Goal: Transaction & Acquisition: Purchase product/service

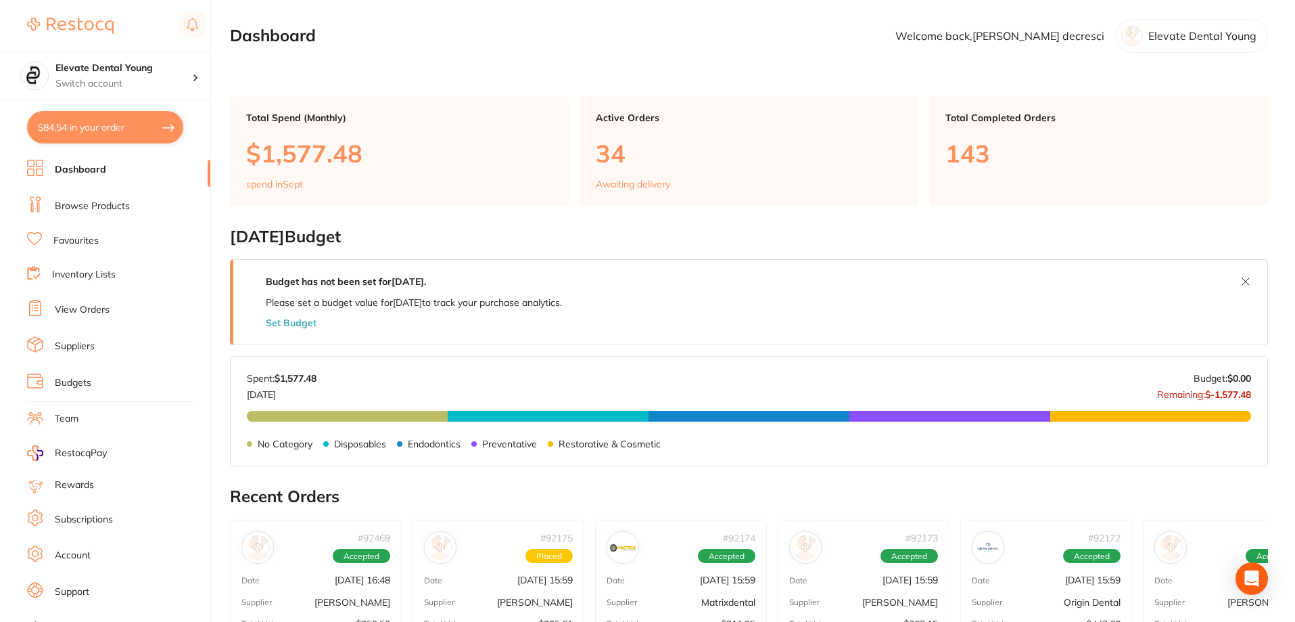
click at [134, 120] on button "$84.54 in your order" at bounding box center [105, 127] width 156 height 32
checkbox input "true"
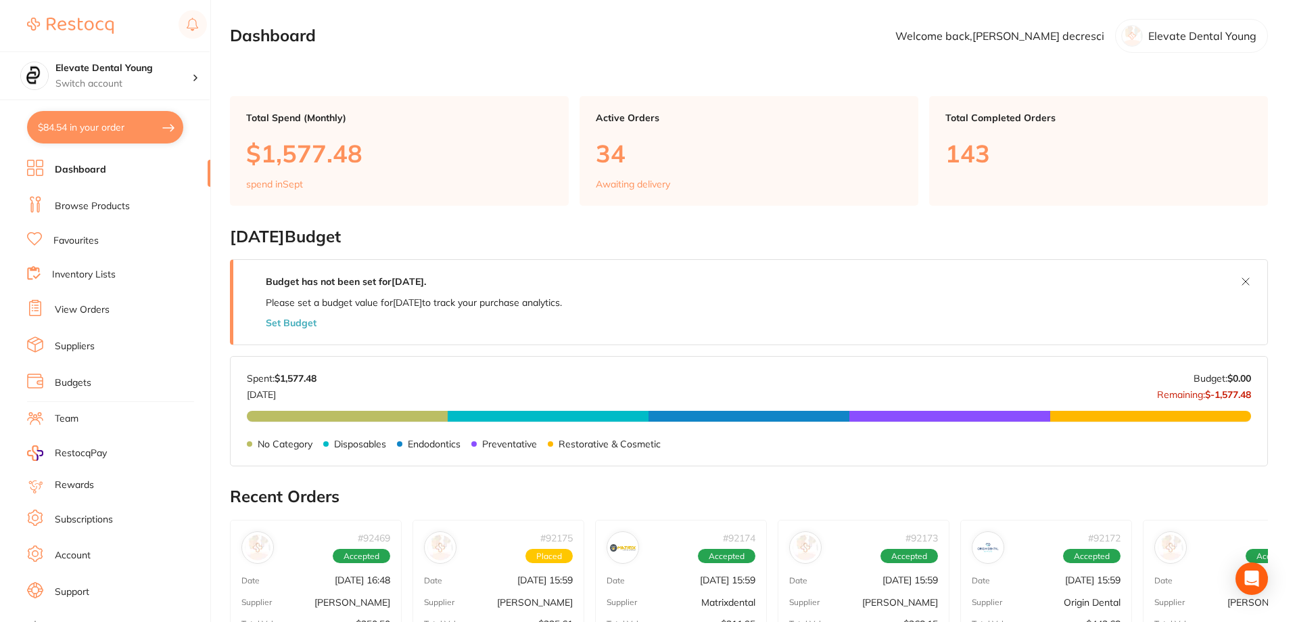
checkbox input "true"
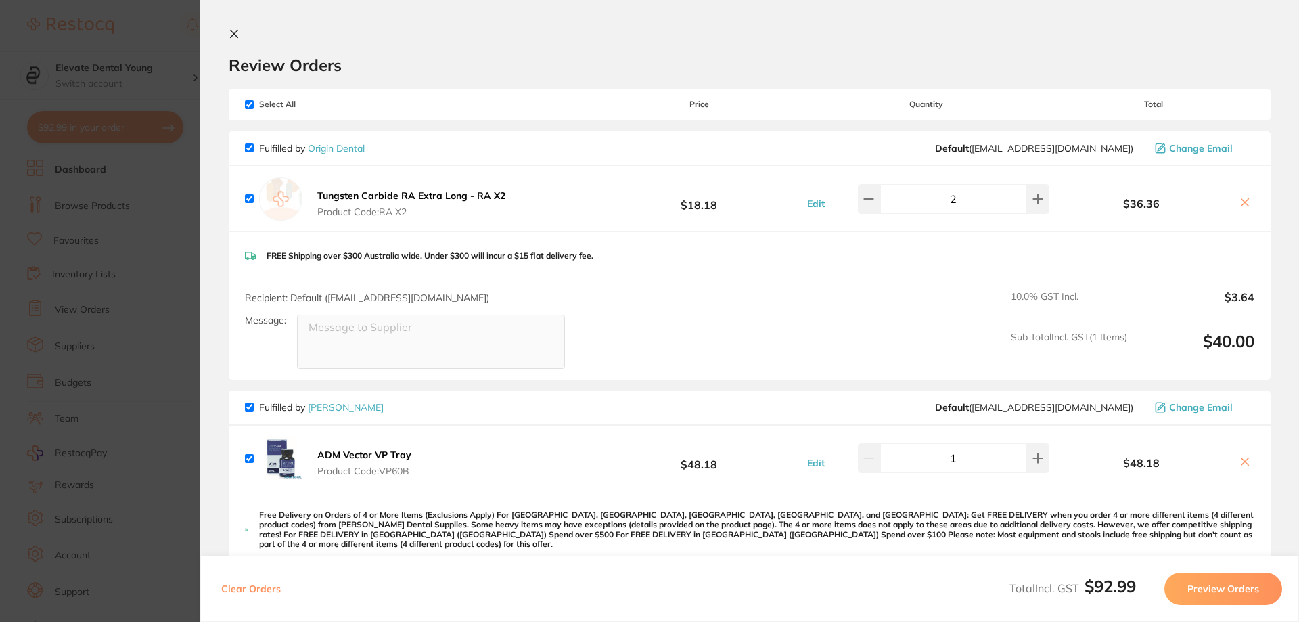
click at [163, 173] on section "Update RRP Set your pre negotiated price for this item. Item Agreed RRP (excl. …" at bounding box center [649, 311] width 1299 height 622
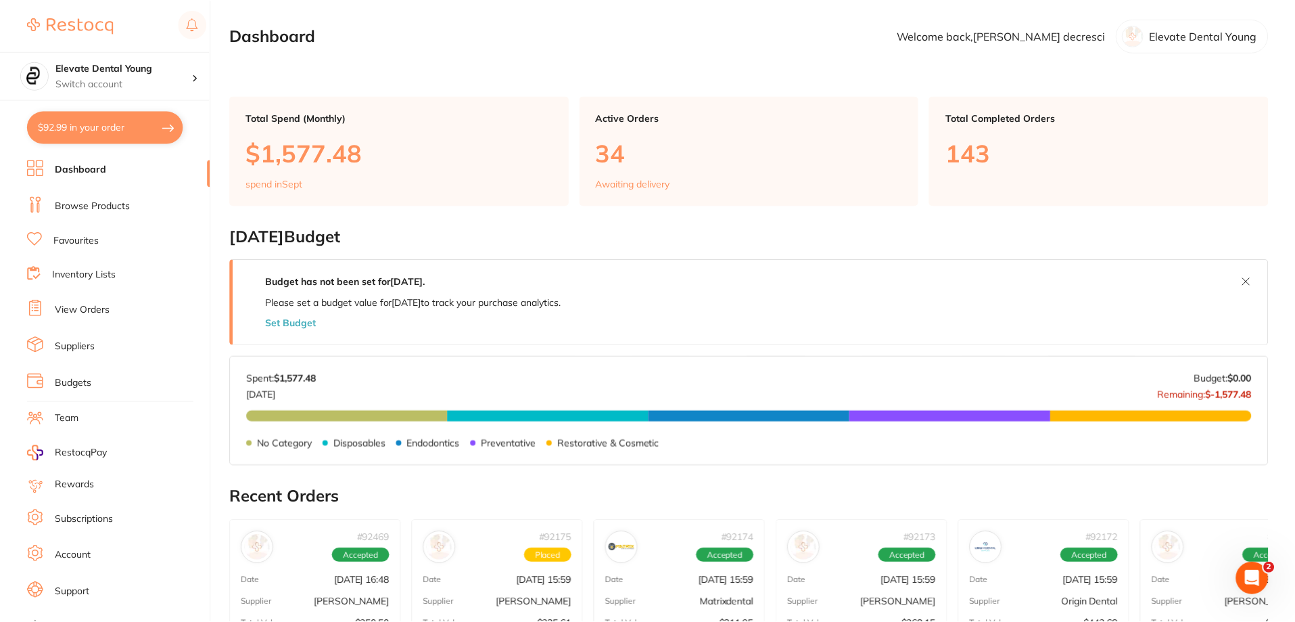
scroll to position [183, 0]
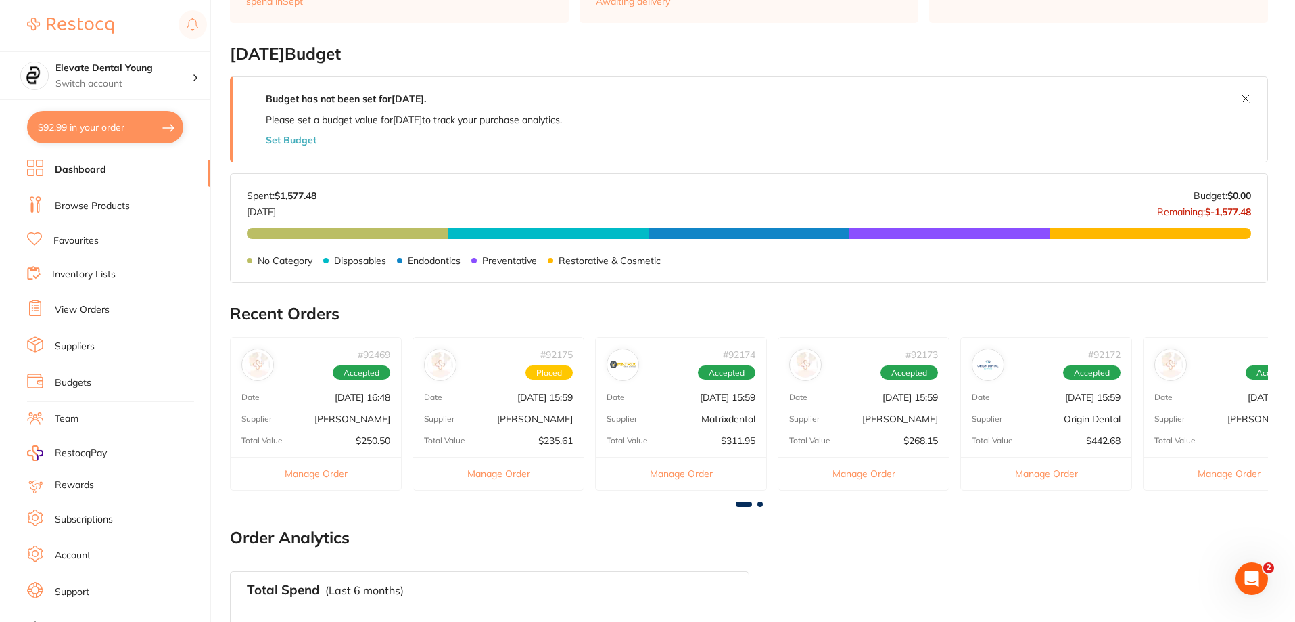
click at [110, 201] on link "Browse Products" at bounding box center [92, 207] width 75 height 14
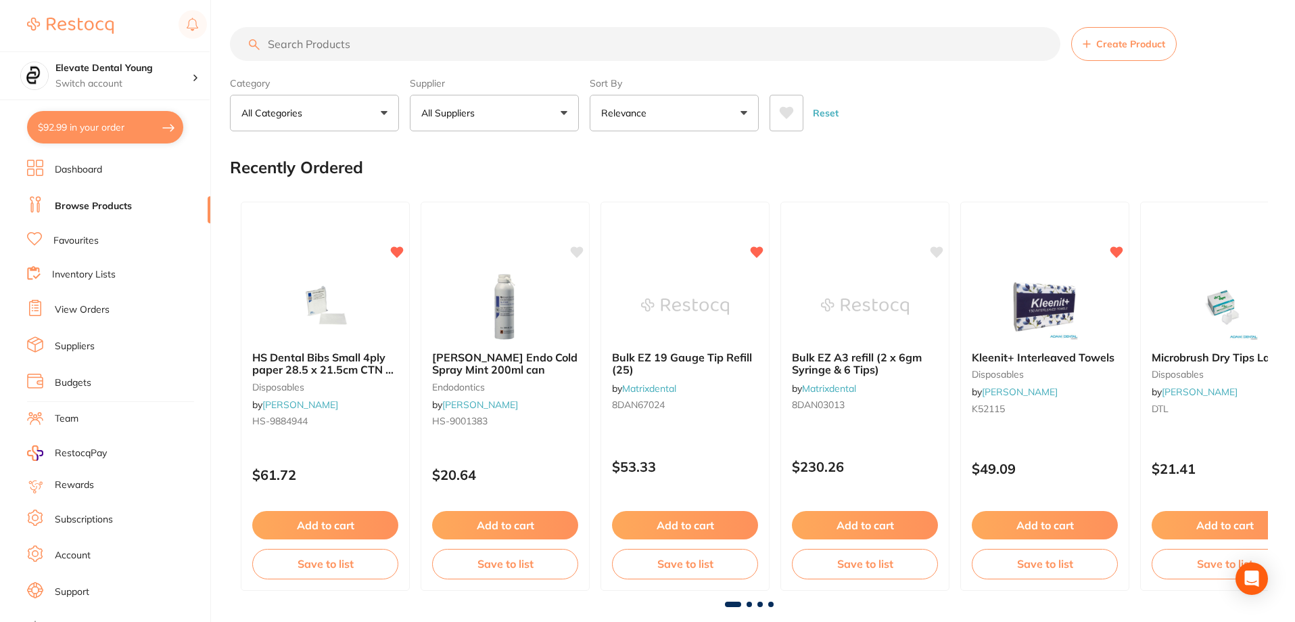
click at [356, 47] on input "search" at bounding box center [645, 44] width 831 height 34
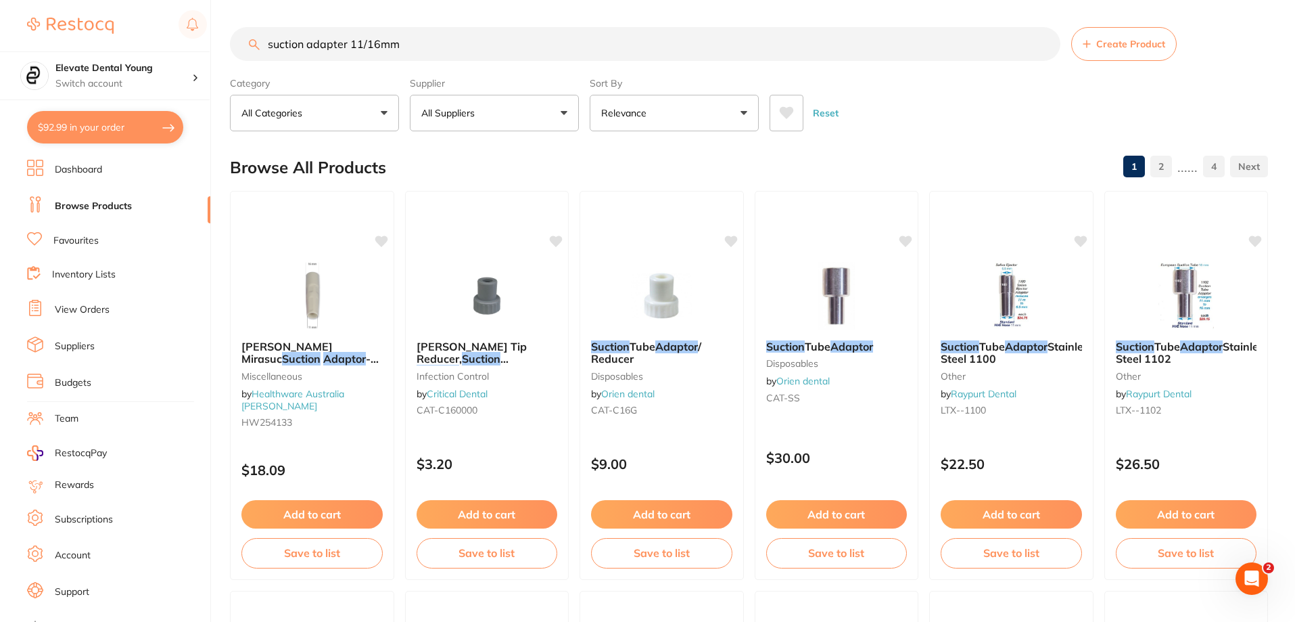
drag, startPoint x: 427, startPoint y: 39, endPoint x: 348, endPoint y: 51, distance: 79.4
click at [348, 51] on input "suction adapter 11/16mm" at bounding box center [645, 44] width 831 height 34
type input "suction adapter [PERSON_NAME] dental"
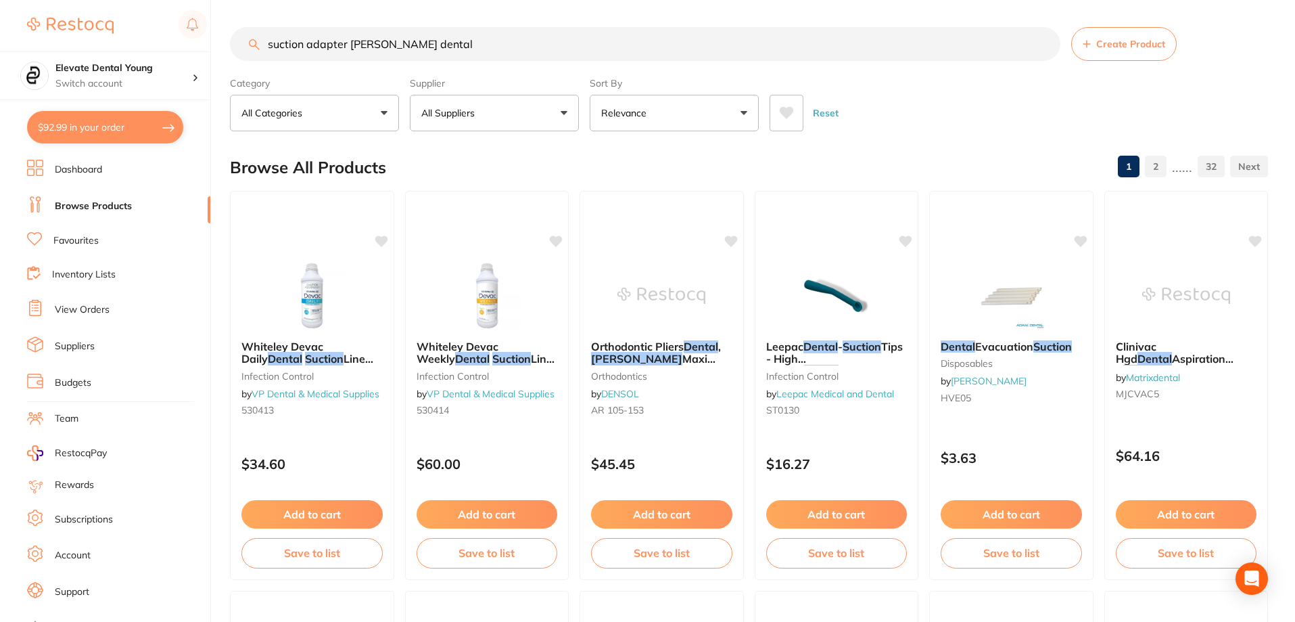
click at [553, 115] on button "All Suppliers" at bounding box center [494, 113] width 169 height 37
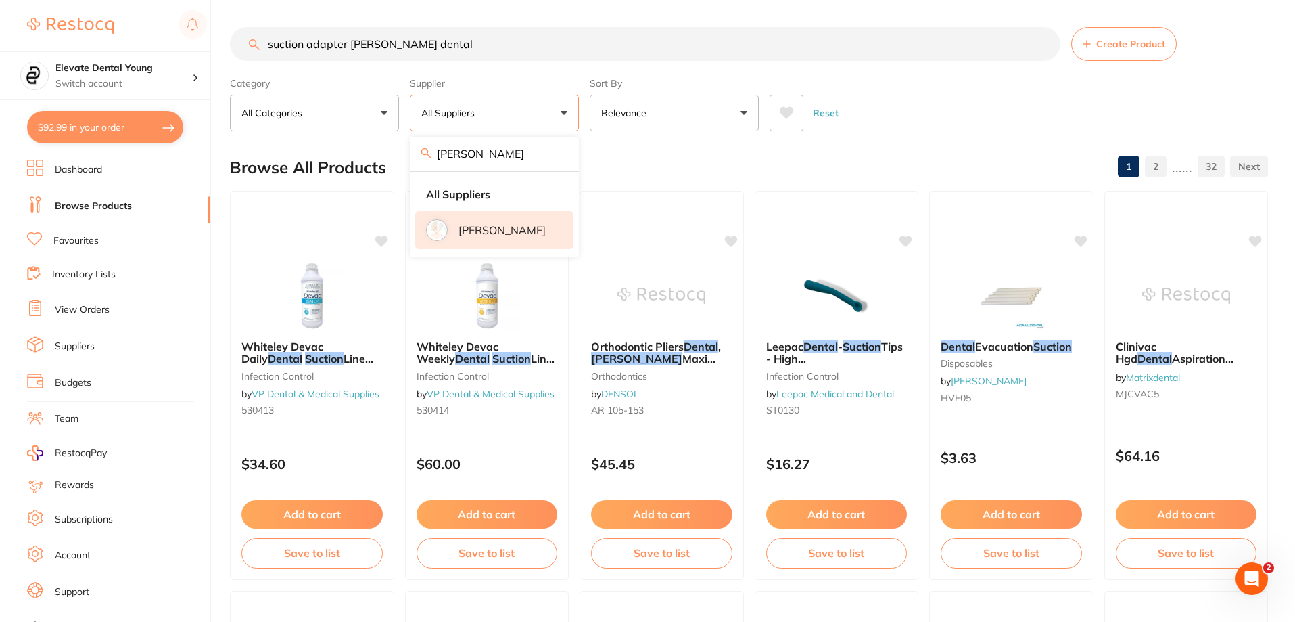
type input "[PERSON_NAME]"
click at [520, 242] on li "[PERSON_NAME]" at bounding box center [494, 230] width 158 height 38
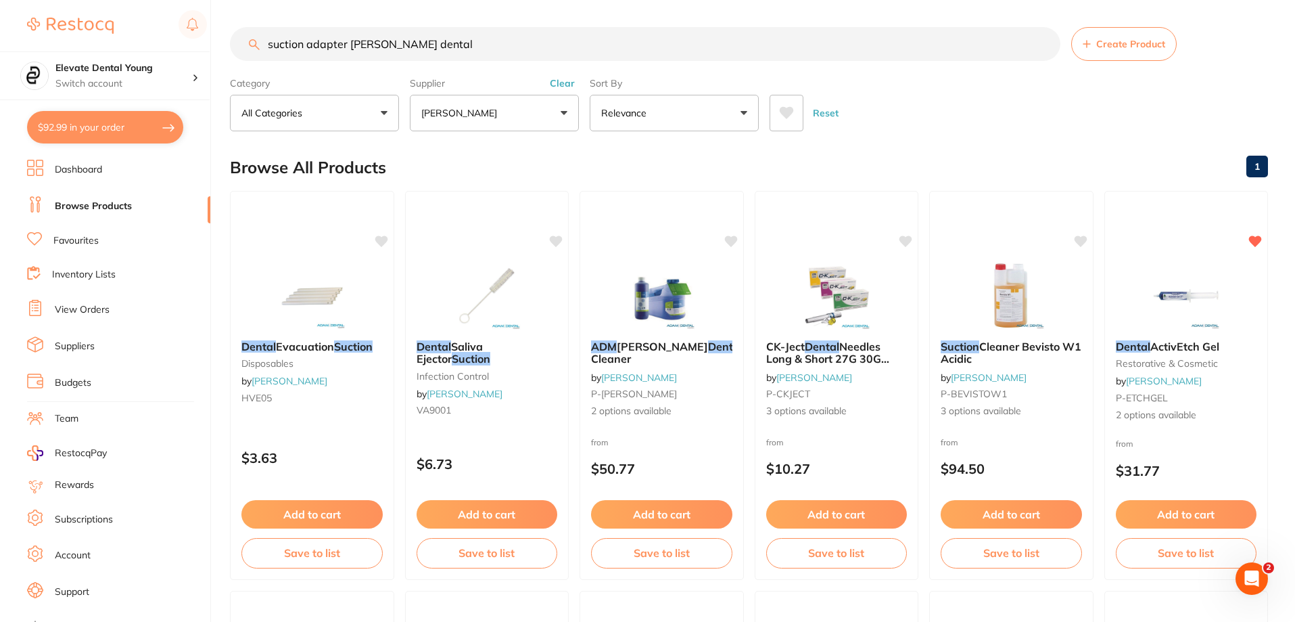
click at [465, 43] on input "suction adapter [PERSON_NAME] dental" at bounding box center [645, 44] width 831 height 34
type input "suction adapter"
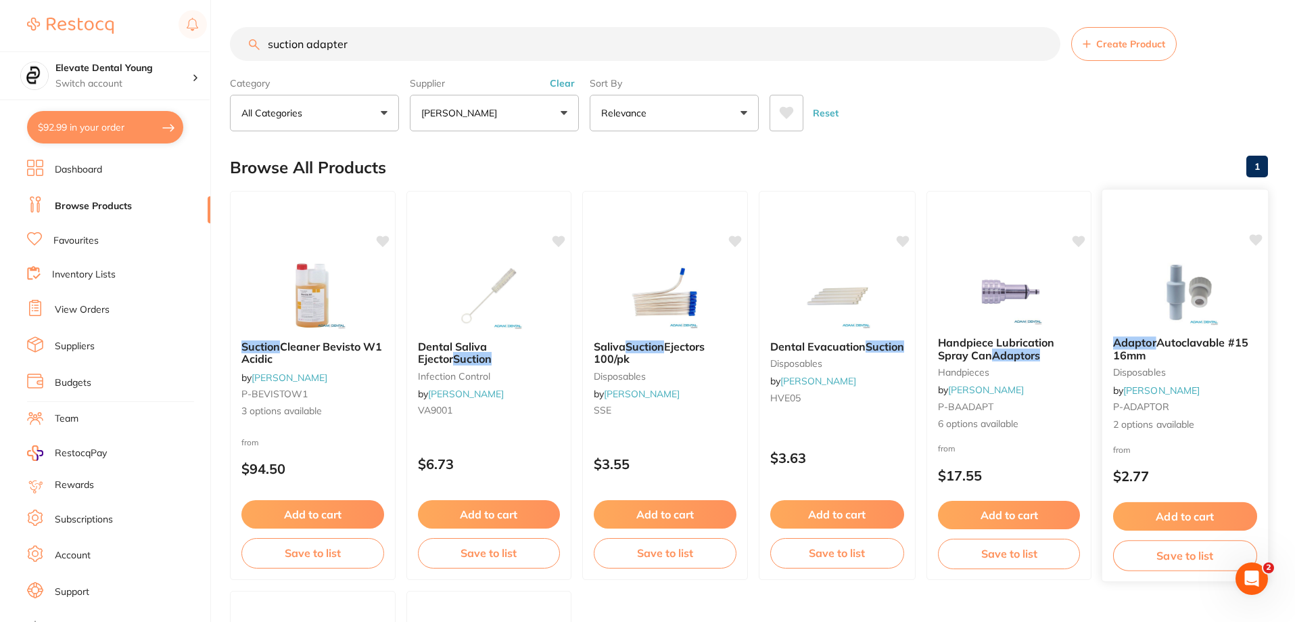
click at [1214, 279] on img at bounding box center [1185, 291] width 89 height 68
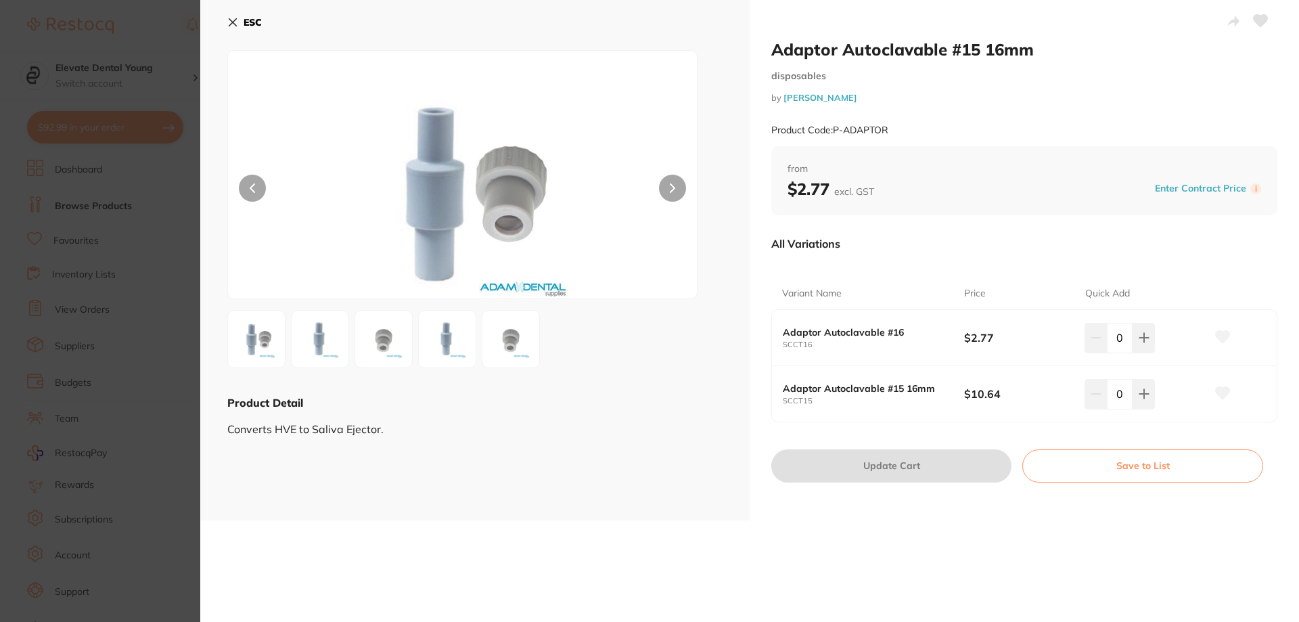
click at [279, 335] on img at bounding box center [256, 339] width 49 height 49
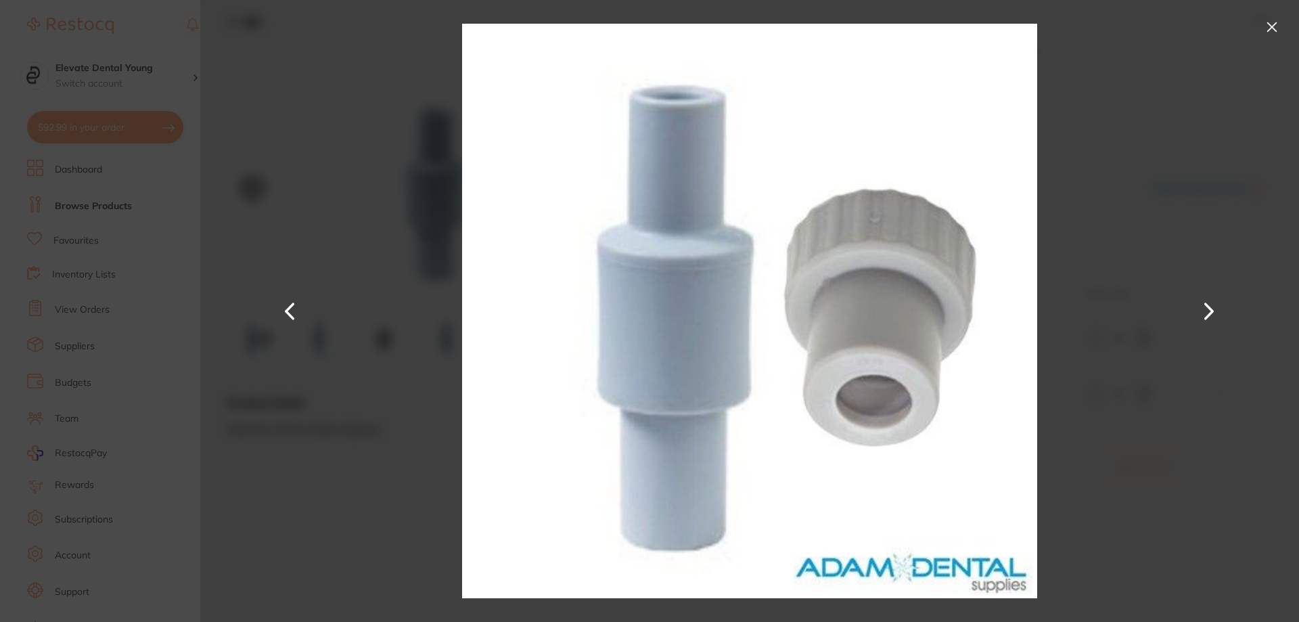
click at [1277, 22] on button at bounding box center [1272, 27] width 22 height 22
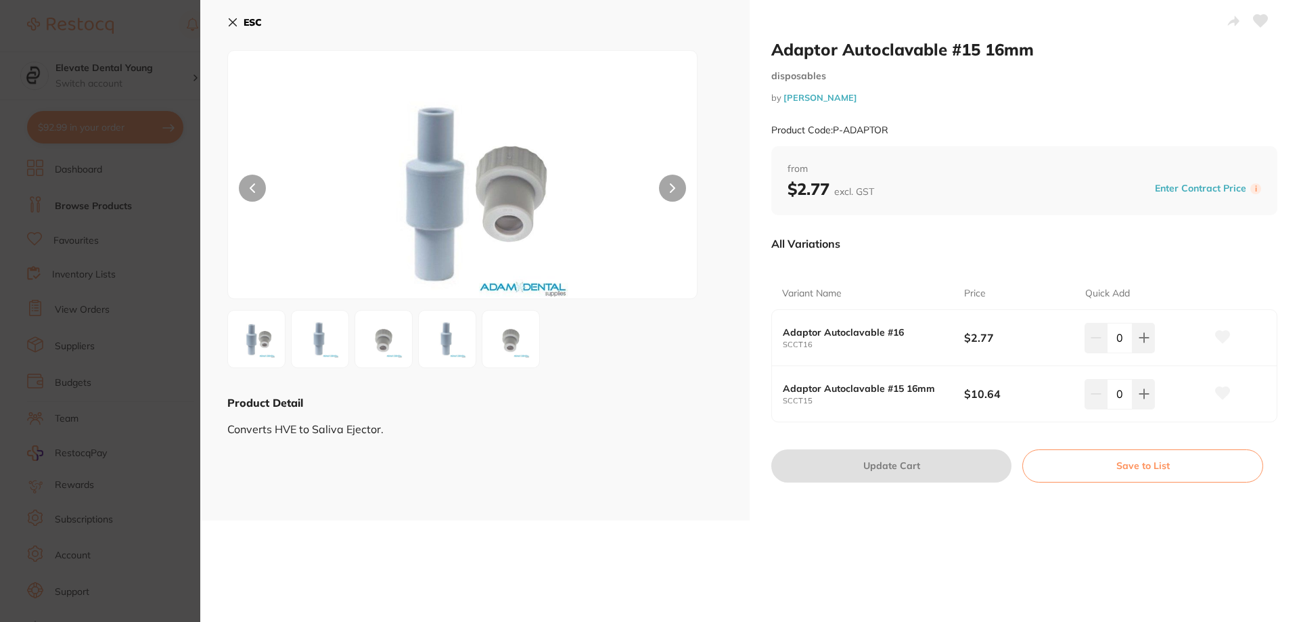
click at [236, 18] on icon at bounding box center [232, 22] width 11 height 11
